Goal: Share content: Share content

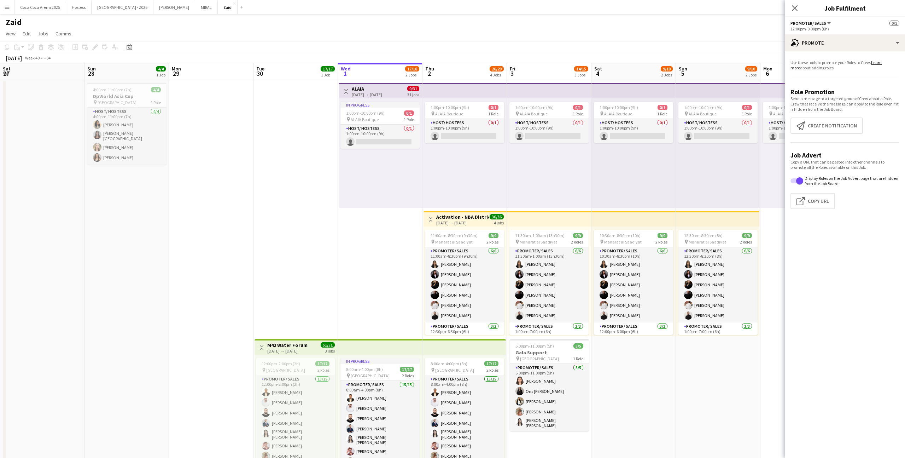
scroll to position [32, 0]
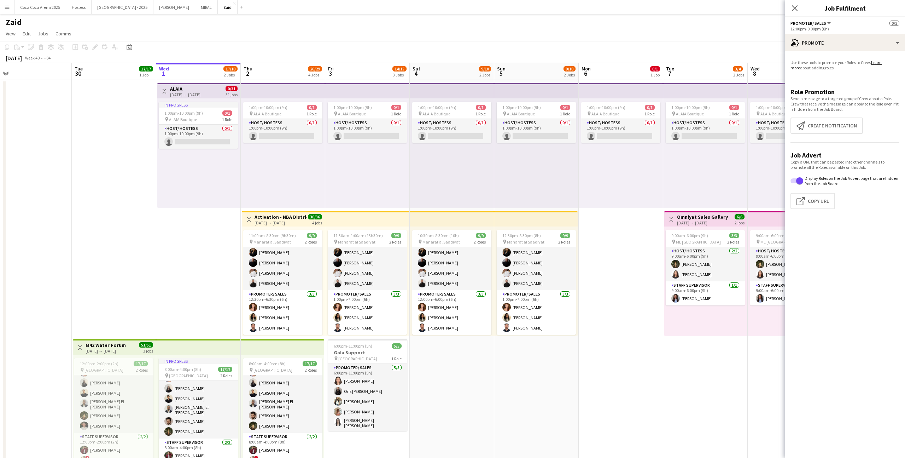
click at [214, 199] on div "In progress 1:00pm-10:00pm (9h) 0/1 pin ALAIA Boutique 1 Role Host/ Hostess 0/1…" at bounding box center [198, 153] width 83 height 110
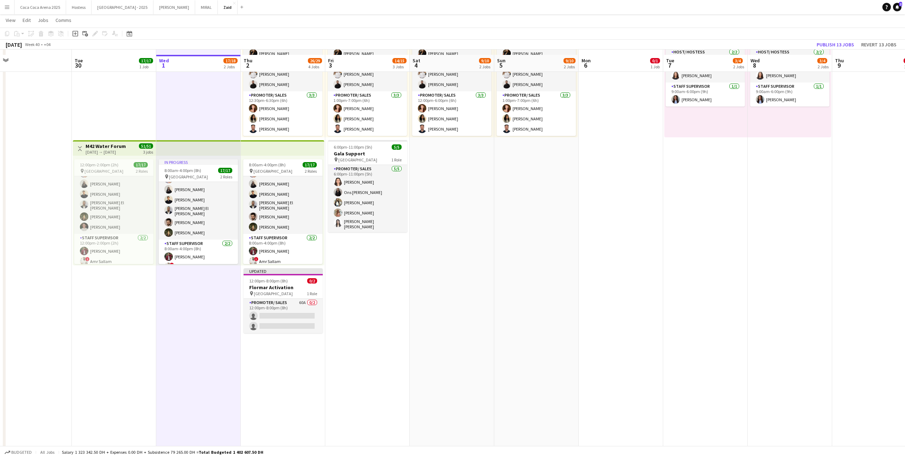
scroll to position [203, 0]
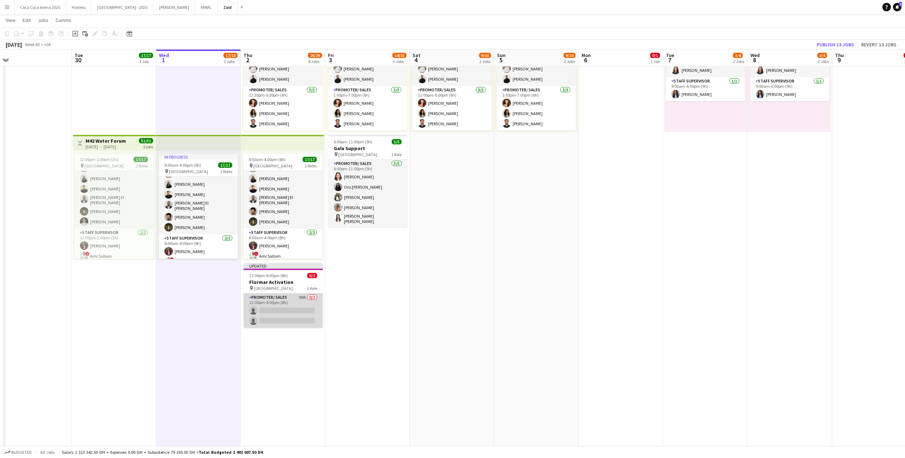
click at [306, 314] on app-card-role "Promoter/ Sales 60A 0/2 12:00pm-8:00pm (8h) single-neutral-actions single-neutr…" at bounding box center [283, 310] width 79 height 34
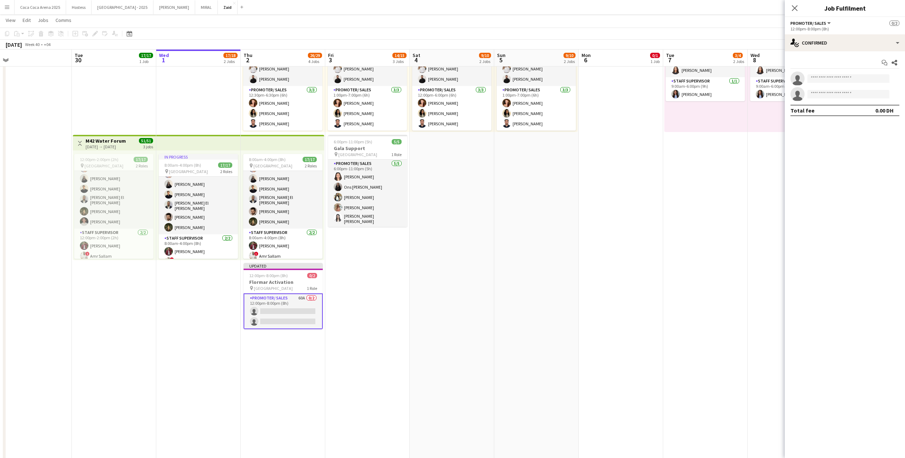
click at [810, 33] on app-options-switcher "Promoter/ Sales All roles Promoter/ Sales 0/2 12:00pm-8:00pm (8h)" at bounding box center [845, 25] width 120 height 17
click at [812, 42] on div "single-neutral-actions-check-2 Confirmed" at bounding box center [845, 42] width 120 height 17
click at [881, 115] on div "single-neutral-actions-information Applicants" at bounding box center [869, 115] width 70 height 14
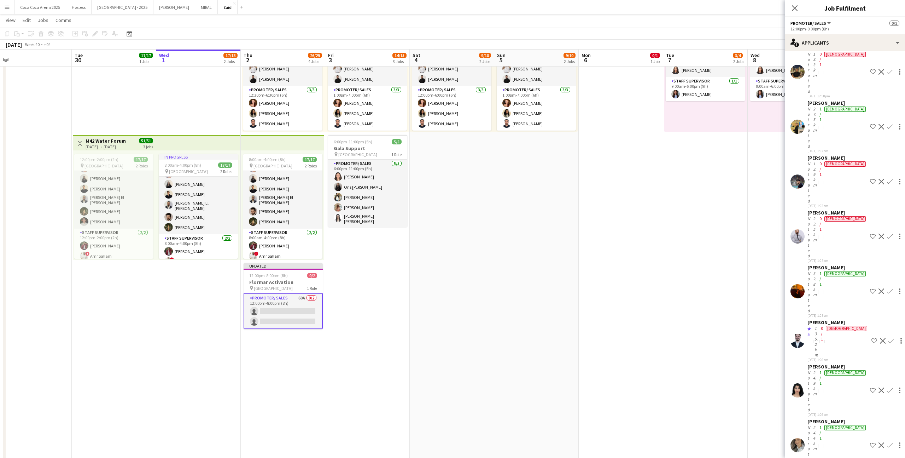
scroll to position [956, 0]
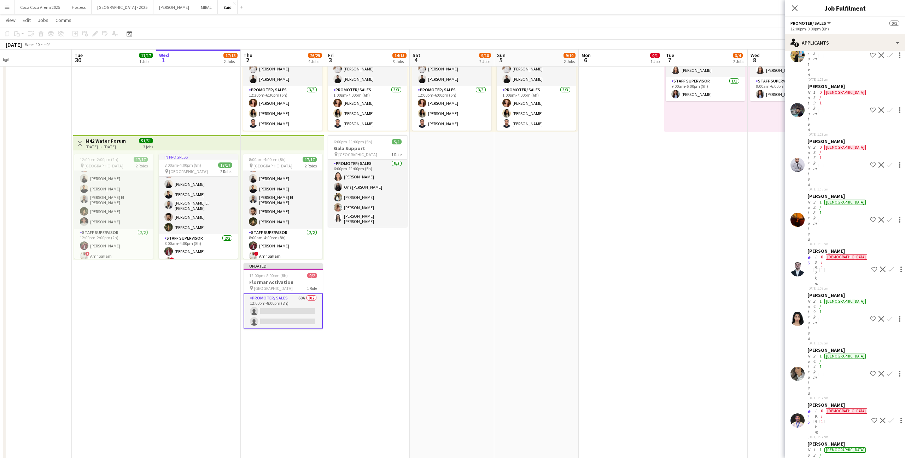
scroll to position [937, 0]
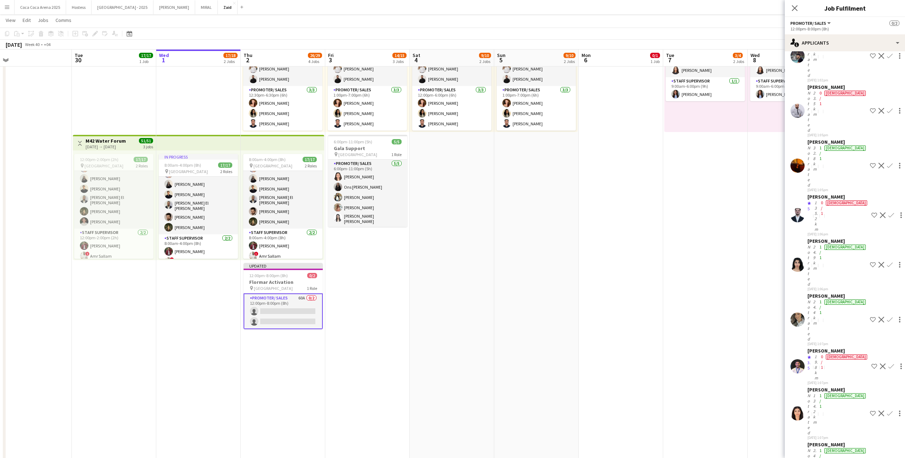
scroll to position [1096, 0]
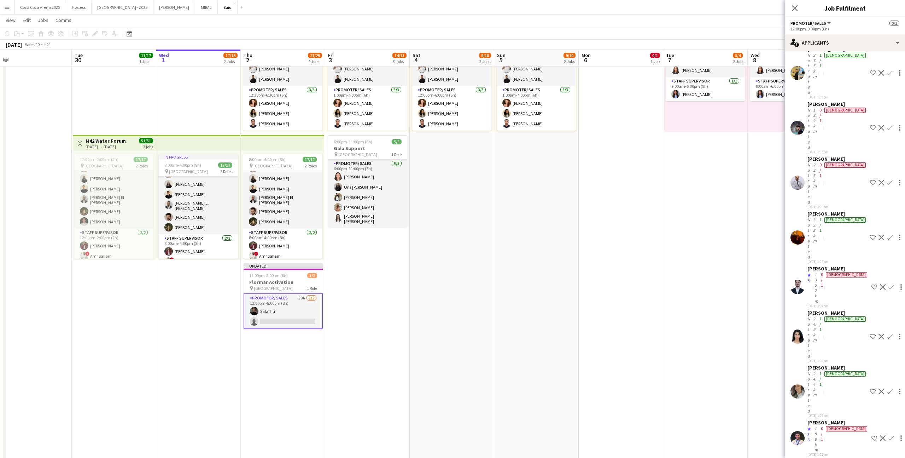
scroll to position [937, 0]
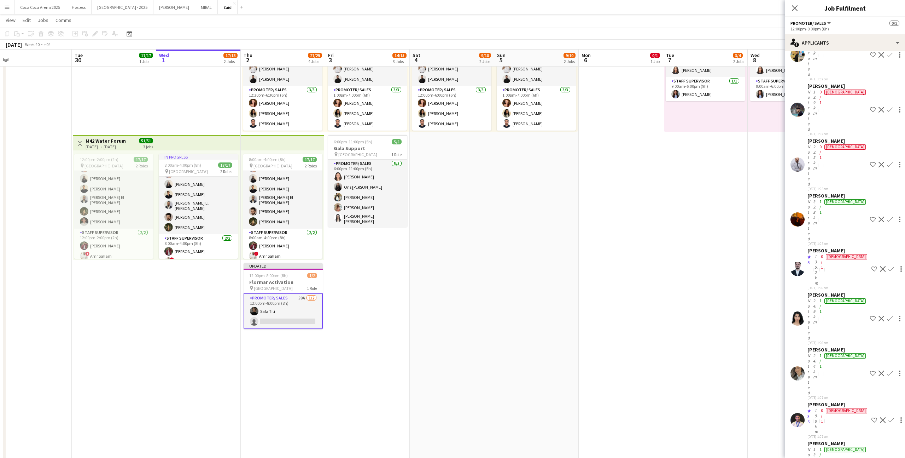
click at [576, 265] on app-date-cell "1:00pm-10:00pm (9h) 0/1 pin ALAIA Boutique 1 Role Host/ Hostess 0/1 1:00pm-10:0…" at bounding box center [536, 207] width 85 height 662
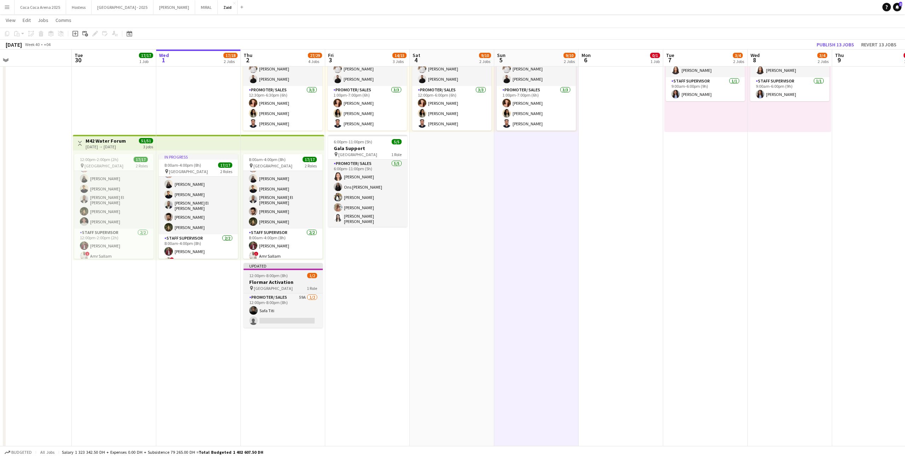
click at [317, 273] on div "12:00pm-8:00pm (8h) 1/2" at bounding box center [283, 275] width 79 height 5
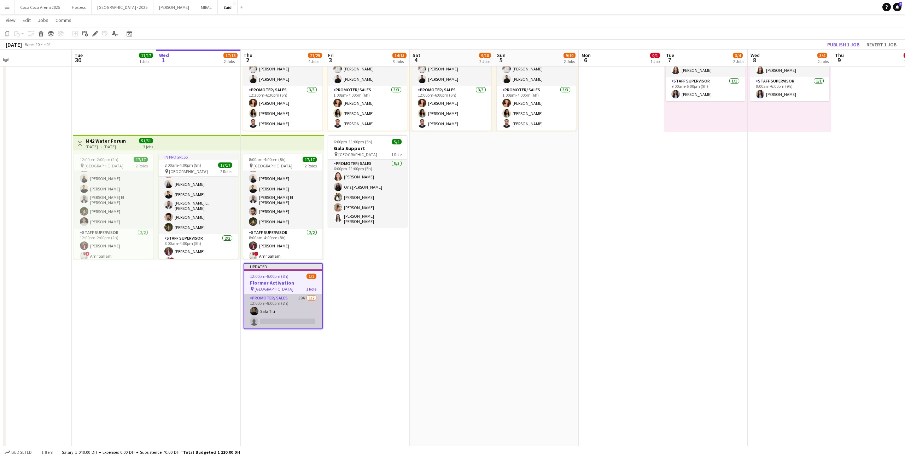
click at [311, 305] on app-card-role "Promoter/ Sales 59A [DATE] 12:00pm-8:00pm (8h) Safa Titi single-neutral-actions" at bounding box center [283, 311] width 78 height 34
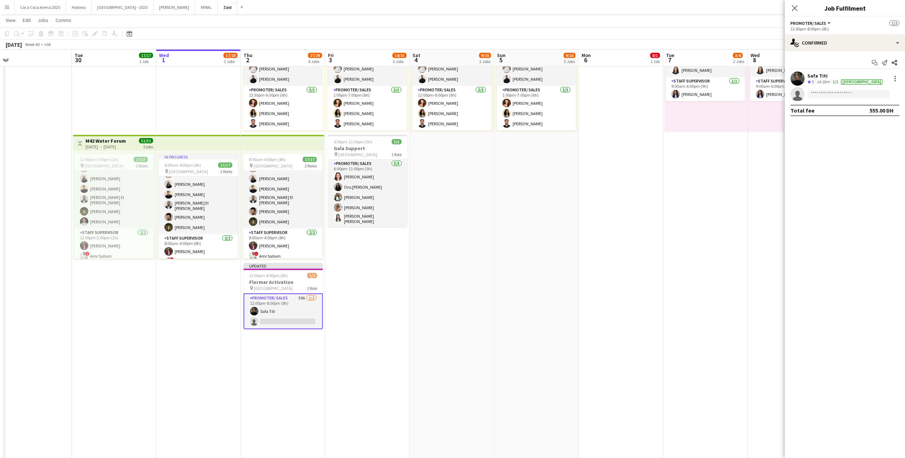
click at [893, 83] on div "Safa Titi Crew rating 5 14.3km 1/1 [DEMOGRAPHIC_DATA]" at bounding box center [845, 78] width 120 height 14
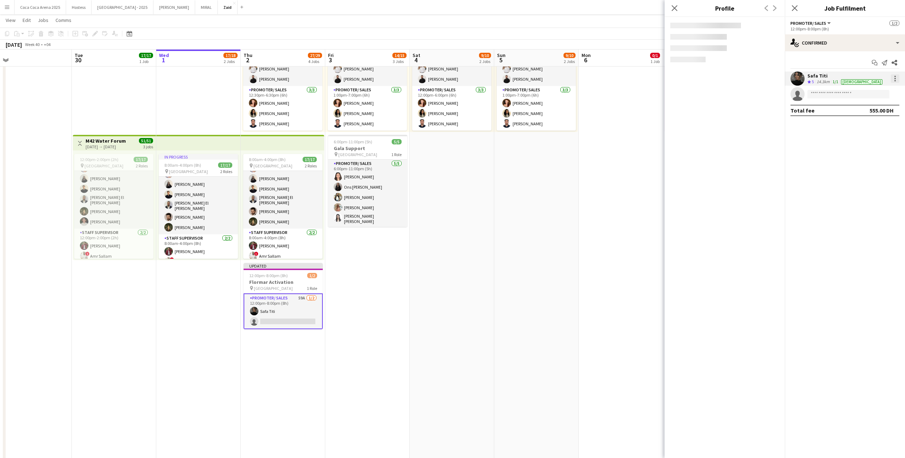
click at [894, 80] on div at bounding box center [895, 78] width 8 height 8
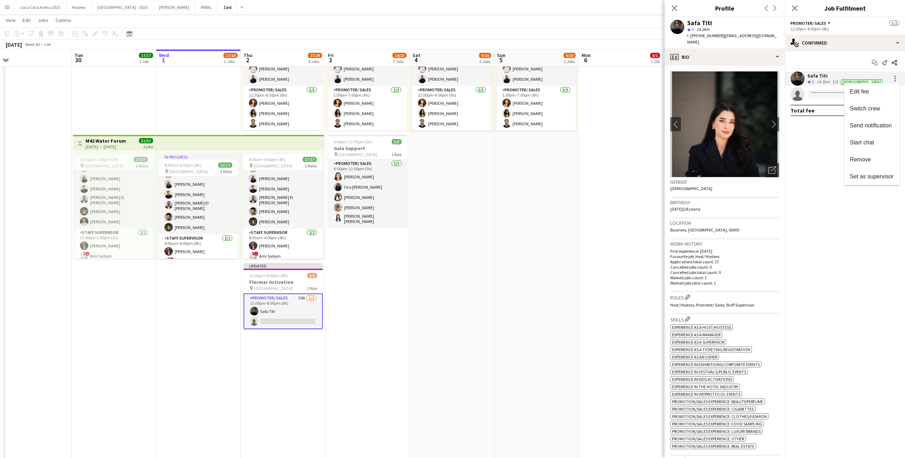
click at [590, 264] on div at bounding box center [452, 229] width 905 height 458
click at [319, 283] on h3 "Flormar Activation" at bounding box center [283, 282] width 79 height 6
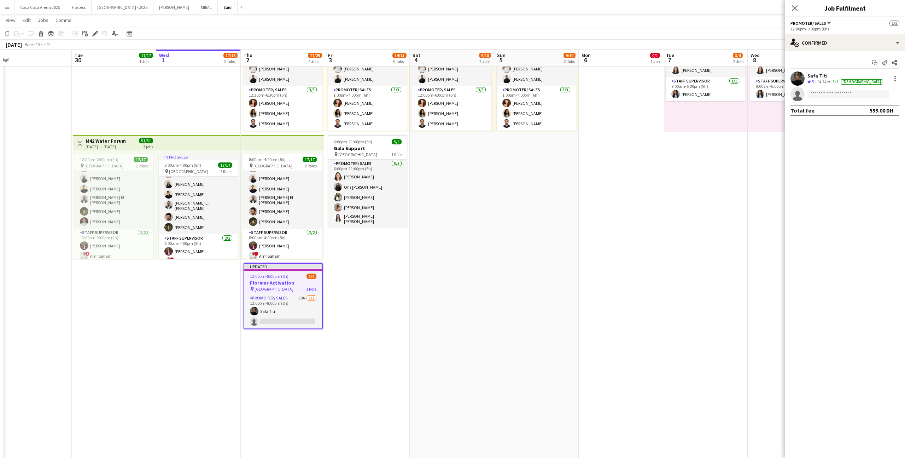
click at [660, 251] on app-date-cell "1:00pm-10:00pm (9h) 0/1 pin ALAIA Boutique 1 Role Host/ Hostess 0/1 1:00pm-10:0…" at bounding box center [621, 207] width 85 height 662
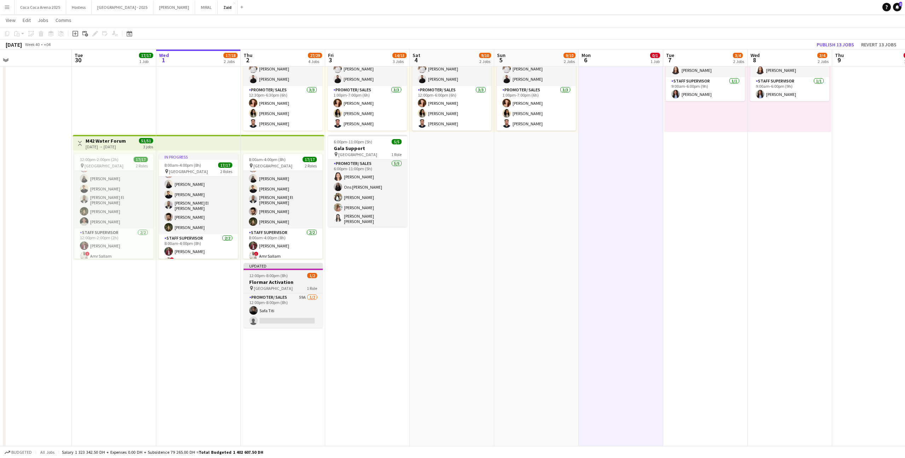
click at [286, 279] on h3 "Flormar Activation" at bounding box center [283, 282] width 79 height 6
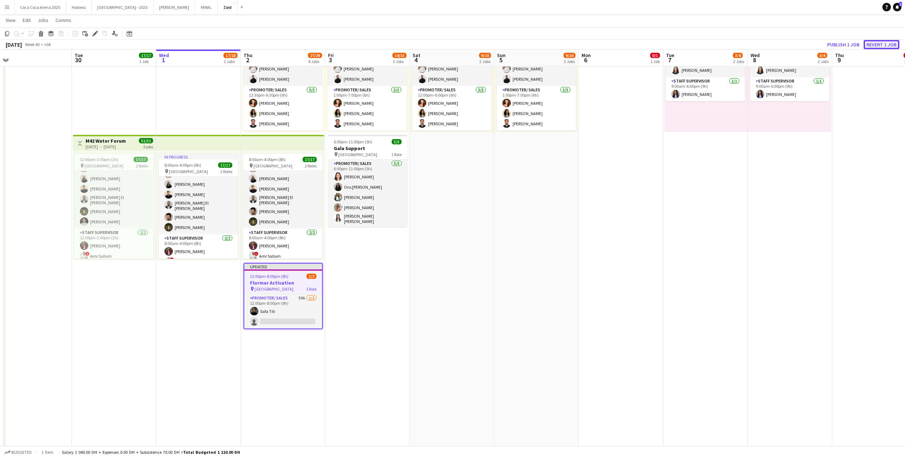
click at [889, 46] on button "Revert 1 job" at bounding box center [882, 44] width 36 height 9
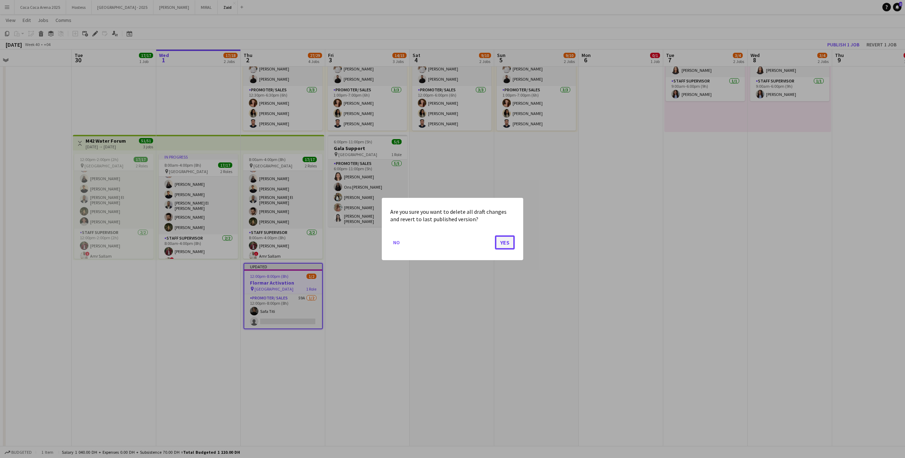
click at [509, 241] on button "Yes" at bounding box center [505, 242] width 20 height 14
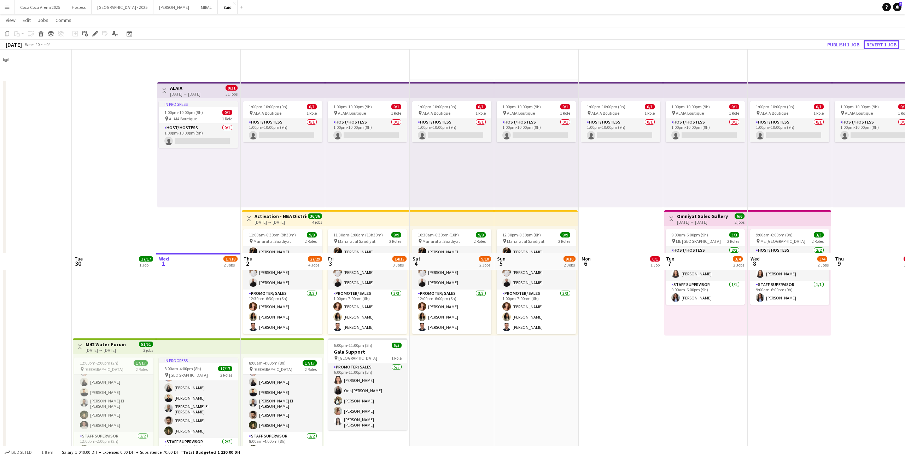
scroll to position [203, 0]
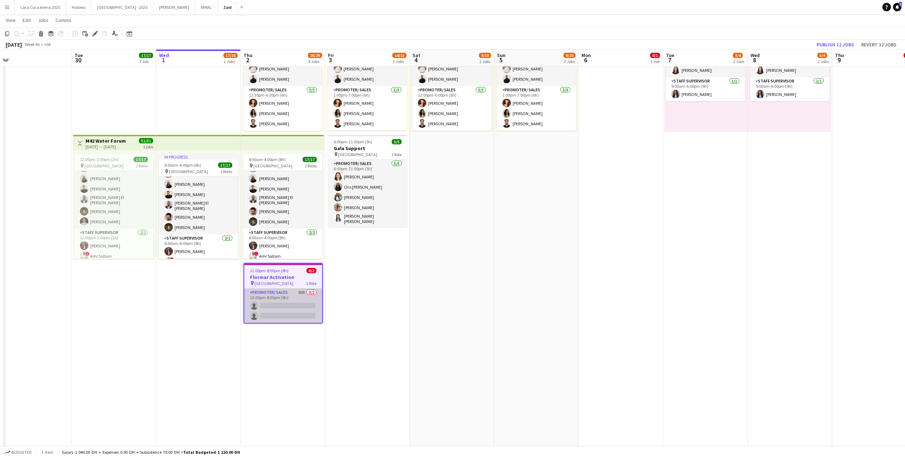
click at [278, 312] on app-card-role "Promoter/ Sales 60A 0/2 12:00pm-8:00pm (8h) single-neutral-actions single-neutr…" at bounding box center [283, 305] width 78 height 34
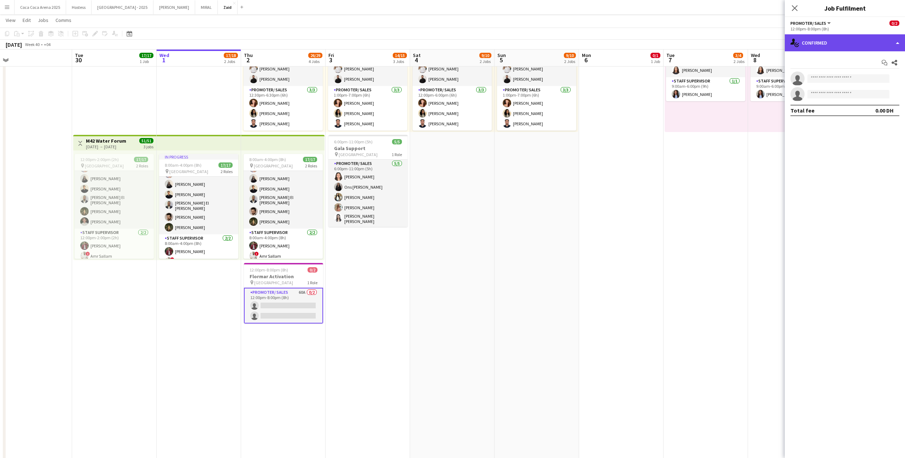
click at [821, 40] on div "single-neutral-actions-check-2 Confirmed" at bounding box center [845, 42] width 120 height 17
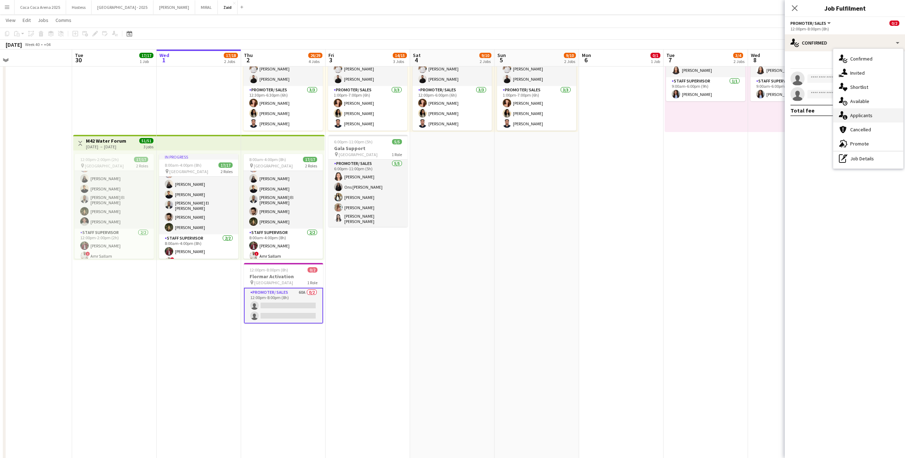
click at [882, 112] on div "single-neutral-actions-information Applicants" at bounding box center [869, 115] width 70 height 14
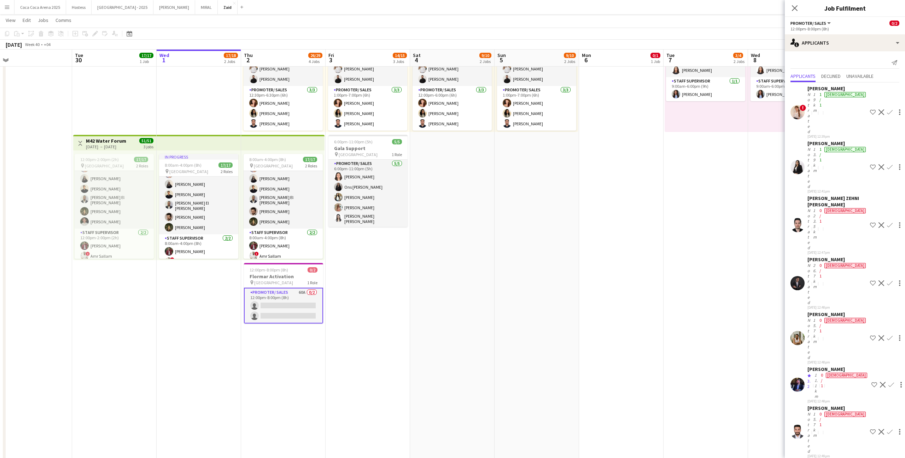
scroll to position [956, 0]
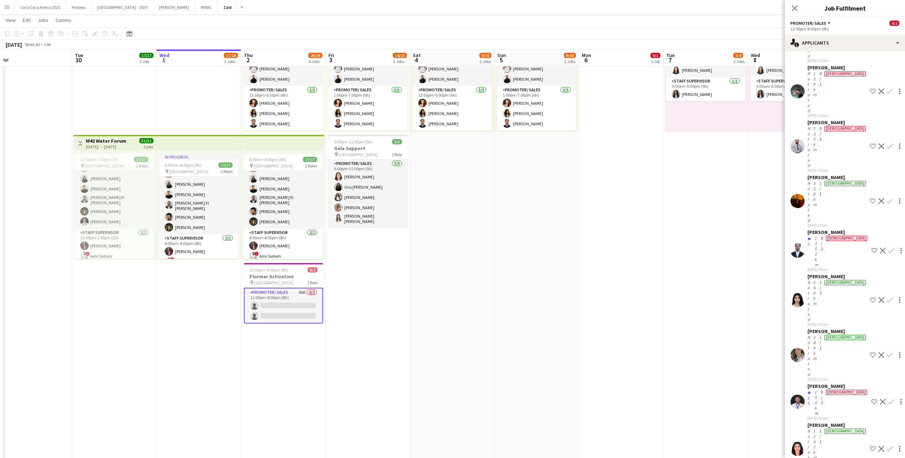
drag, startPoint x: 868, startPoint y: 443, endPoint x: 868, endPoint y: 413, distance: 29.7
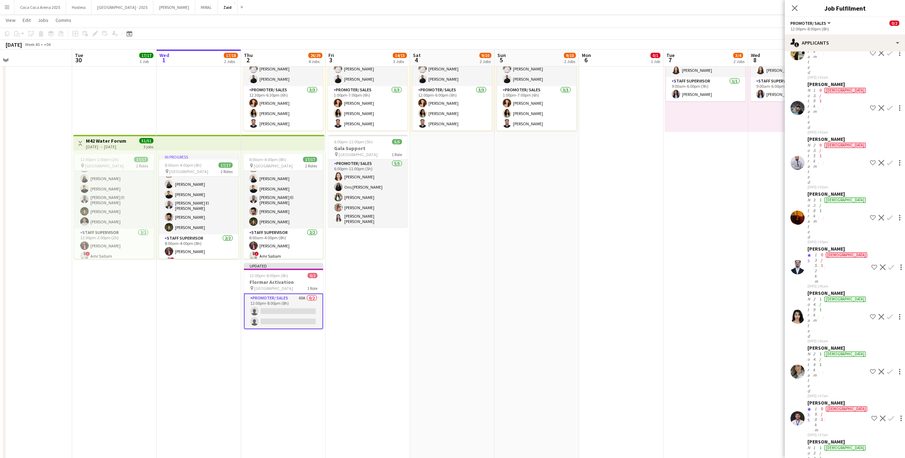
scroll to position [936, 0]
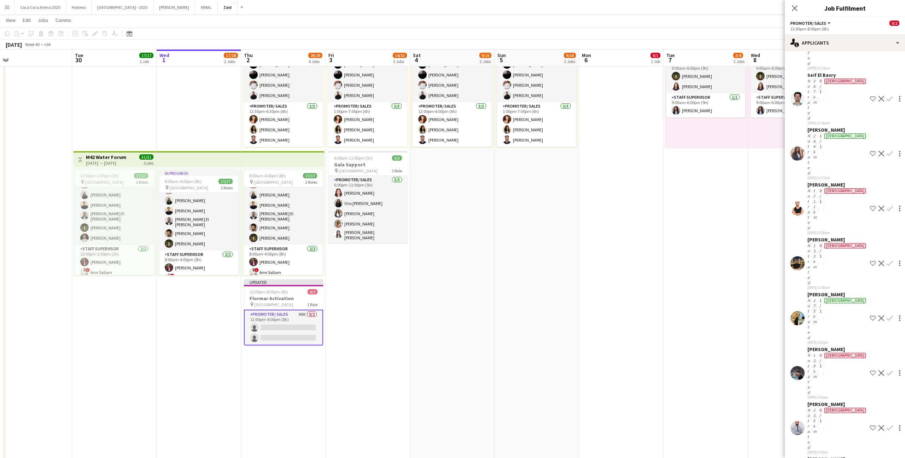
scroll to position [956, 0]
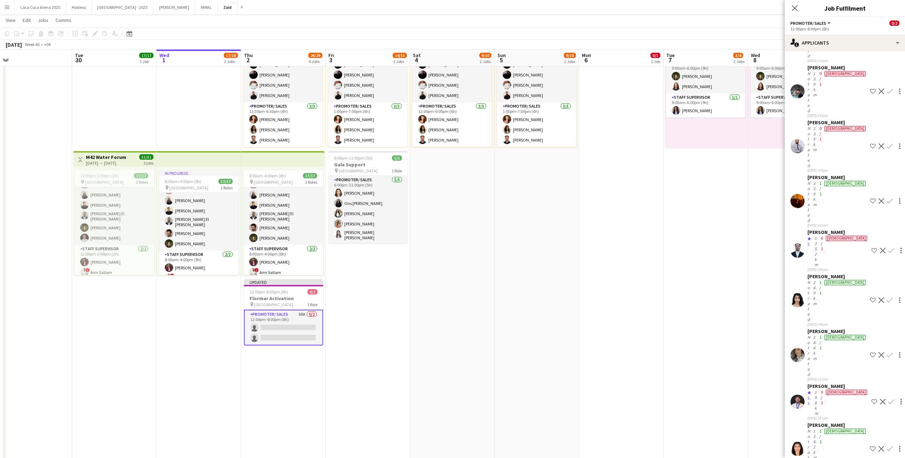
click at [598, 353] on app-date-cell "1:00pm-10:00pm (9h) 0/1 pin ALAIA Boutique 1 Role Host/ Hostess 0/1 1:00pm-10:0…" at bounding box center [621, 223] width 85 height 662
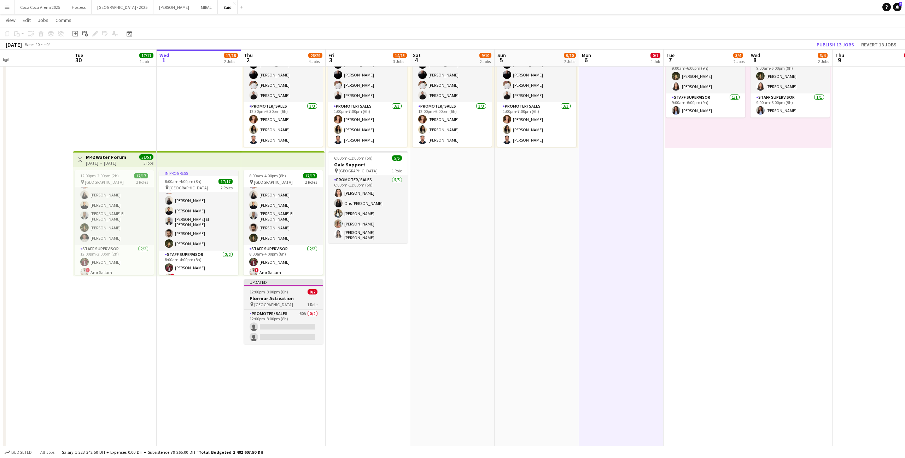
click at [291, 299] on h3 "Flormar Activation" at bounding box center [283, 298] width 79 height 6
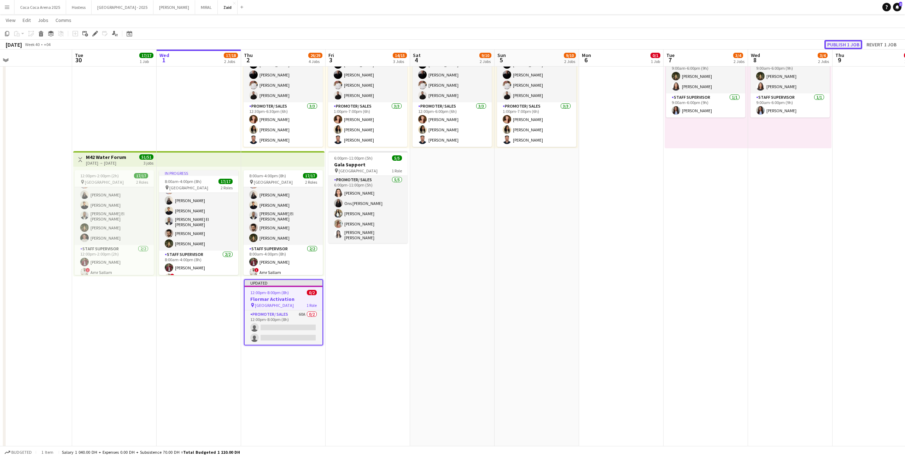
click at [839, 45] on button "Publish 1 job" at bounding box center [844, 44] width 38 height 9
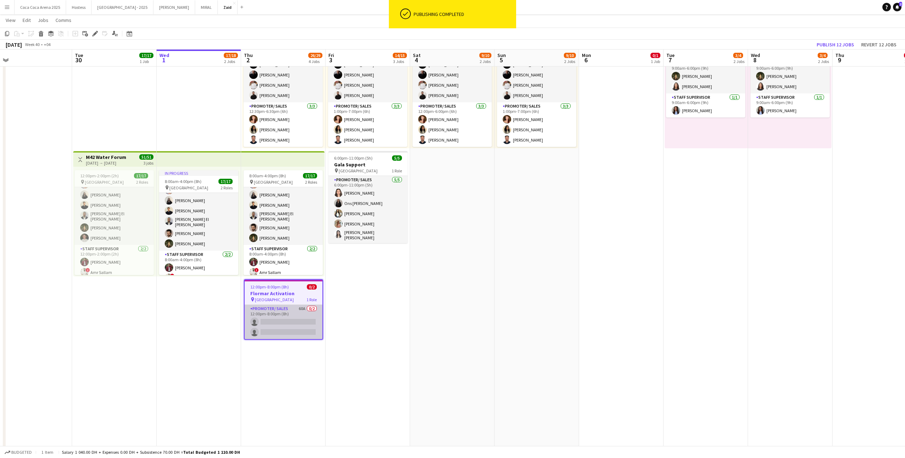
click at [298, 331] on app-card-role "Promoter/ Sales 60A 0/2 12:00pm-8:00pm (8h) single-neutral-actions single-neutr…" at bounding box center [284, 322] width 78 height 34
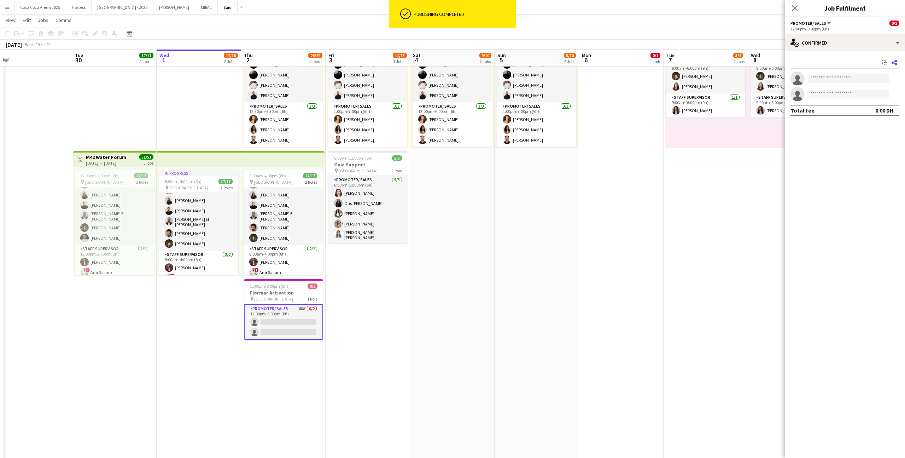
click at [894, 59] on app-icon "Share" at bounding box center [895, 63] width 10 height 10
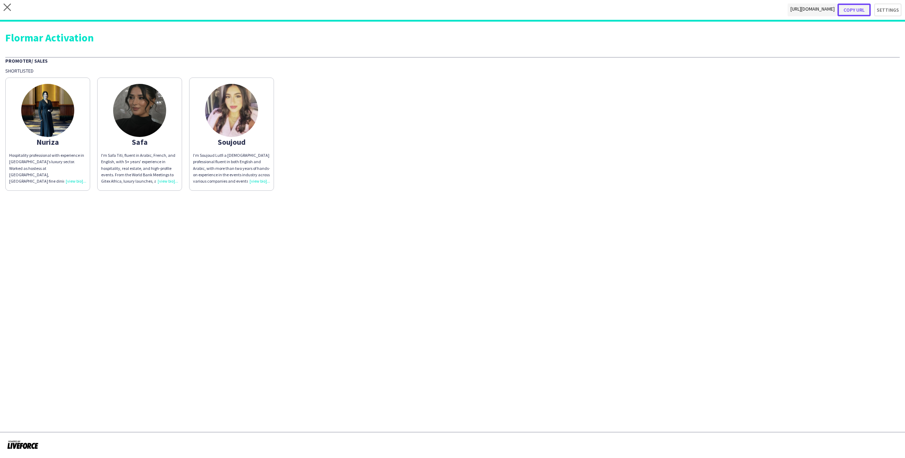
click at [866, 7] on button "Copy url" at bounding box center [854, 10] width 33 height 13
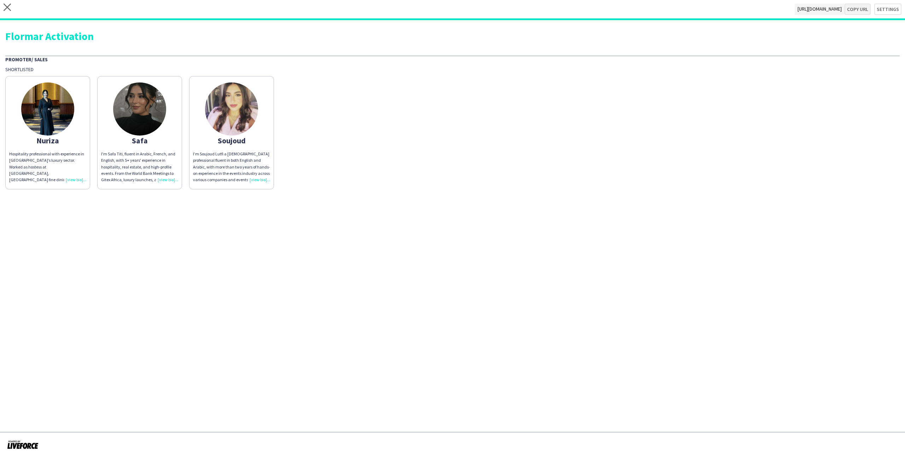
type textarea "**********"
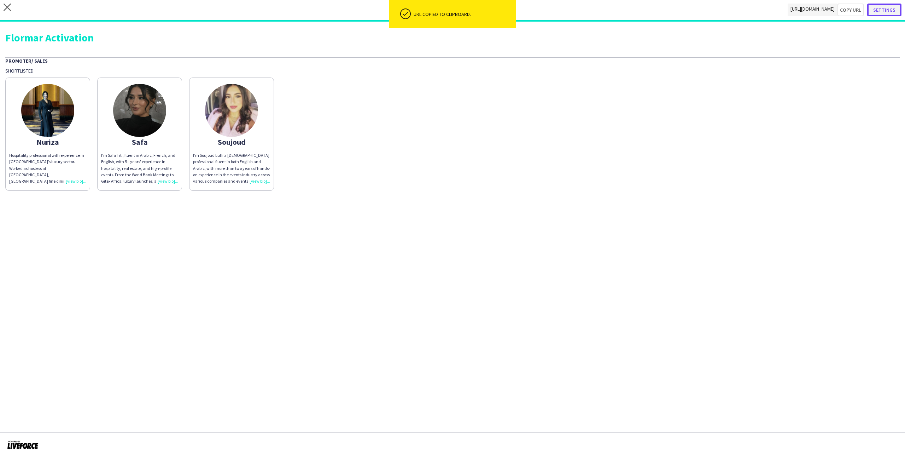
click at [888, 15] on button "Settings" at bounding box center [885, 10] width 34 height 13
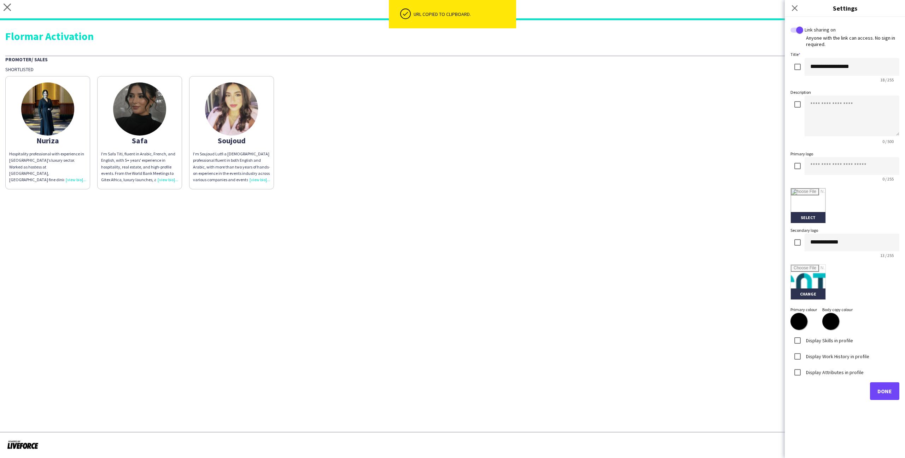
click at [834, 345] on div "Display Skills in profile" at bounding box center [822, 340] width 63 height 14
click at [834, 344] on div "Display Skills in profile" at bounding box center [822, 340] width 63 height 14
click at [834, 340] on label "Display Skills in profile" at bounding box center [829, 340] width 48 height 6
click at [834, 361] on div "Display Work History in profile" at bounding box center [830, 356] width 79 height 14
click at [834, 356] on label "Display Work History in profile" at bounding box center [837, 356] width 65 height 6
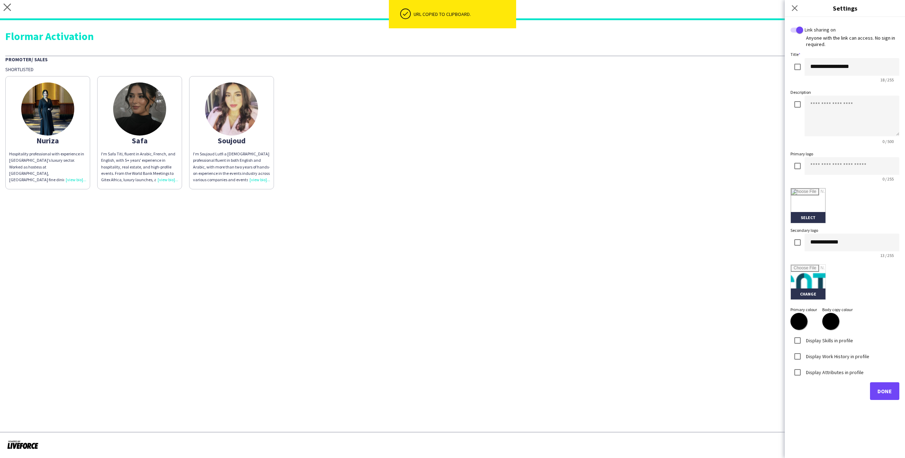
click at [834, 371] on label "Display Attributes in profile" at bounding box center [834, 372] width 59 height 6
click at [832, 403] on input "text" at bounding box center [845, 402] width 100 height 18
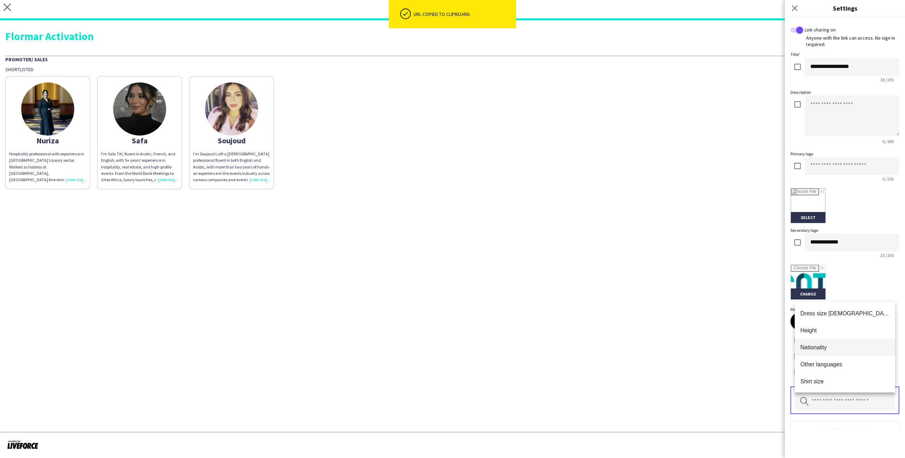
click at [831, 340] on mat-option "Nationality" at bounding box center [845, 346] width 100 height 17
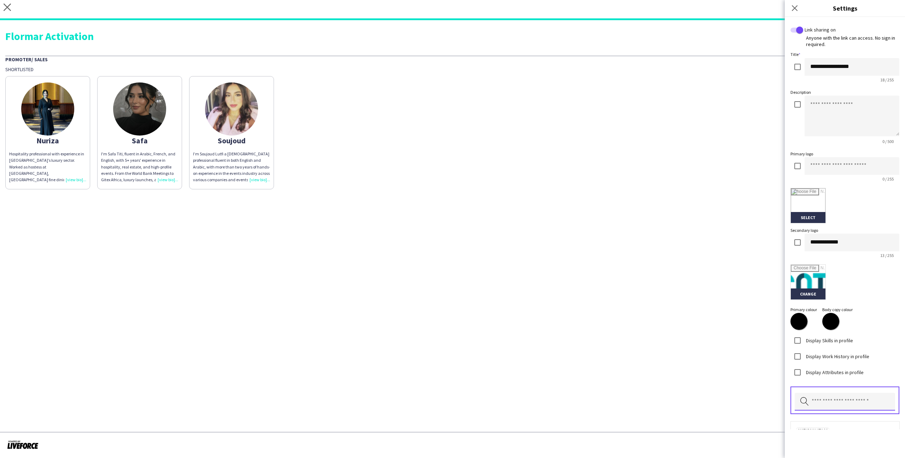
click at [832, 393] on input "text" at bounding box center [845, 402] width 100 height 18
click at [832, 331] on span "Height" at bounding box center [845, 330] width 89 height 7
click at [839, 394] on input "text" at bounding box center [845, 402] width 100 height 18
click at [839, 335] on mat-option "Other languages" at bounding box center [845, 330] width 100 height 17
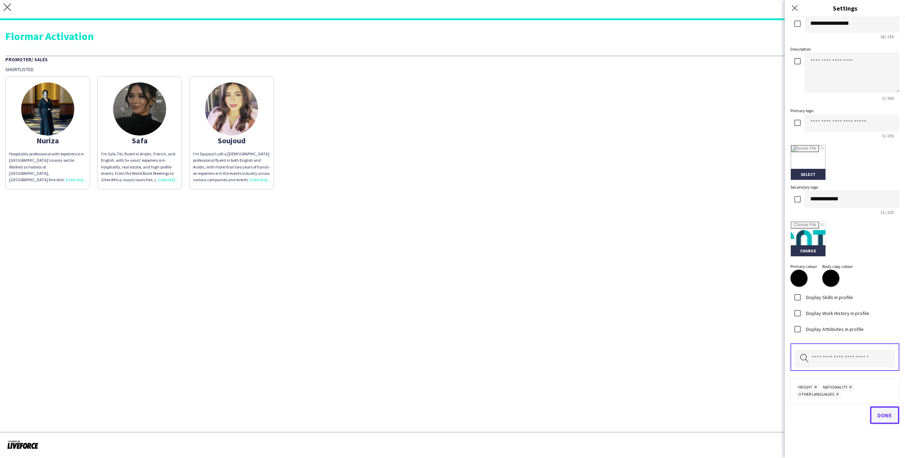
click at [879, 413] on span "Done" at bounding box center [885, 414] width 15 height 7
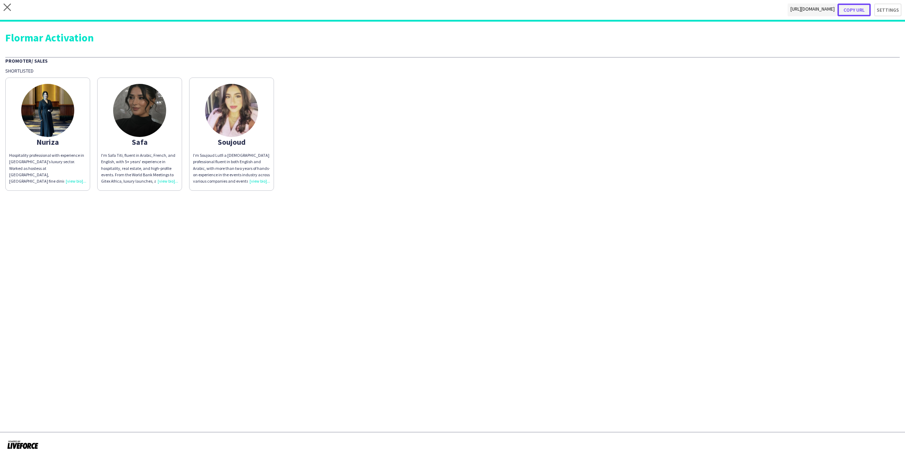
click at [856, 10] on button "Copy url" at bounding box center [854, 10] width 33 height 13
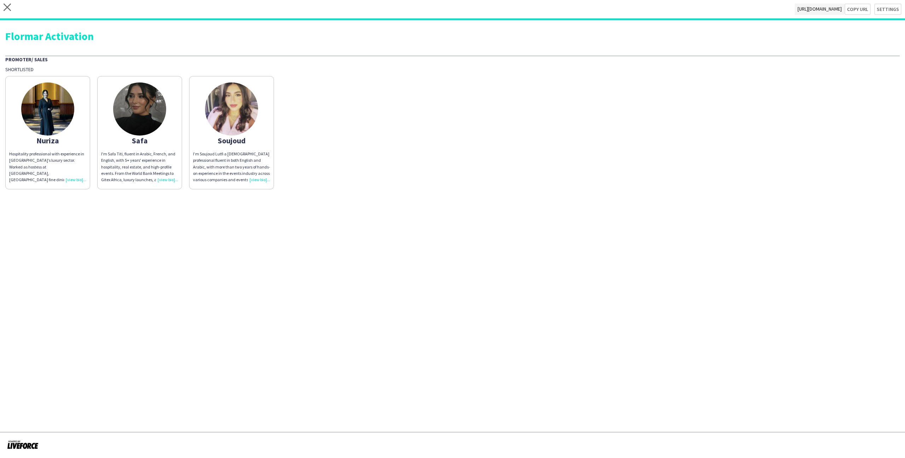
click at [43, 134] on img at bounding box center [47, 108] width 53 height 53
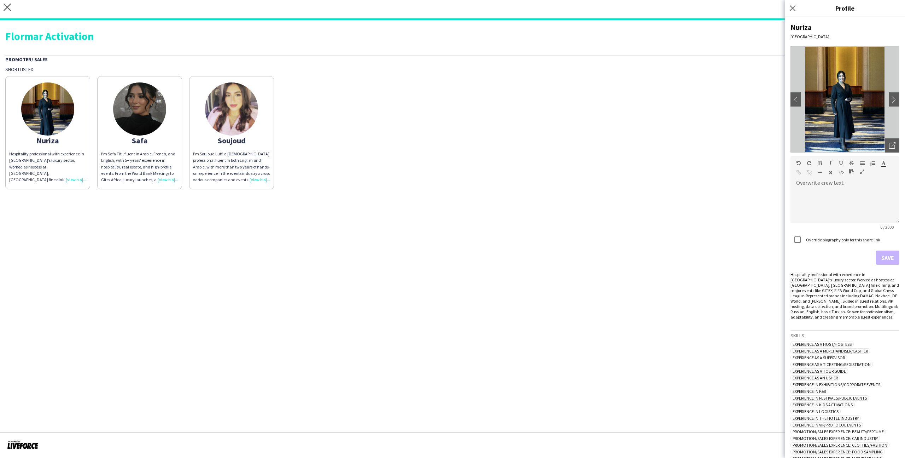
click at [405, 118] on div "Nuriza Hospitality professional with experience in [GEOGRAPHIC_DATA]’s luxury s…" at bounding box center [452, 131] width 895 height 117
